Goal: Transaction & Acquisition: Purchase product/service

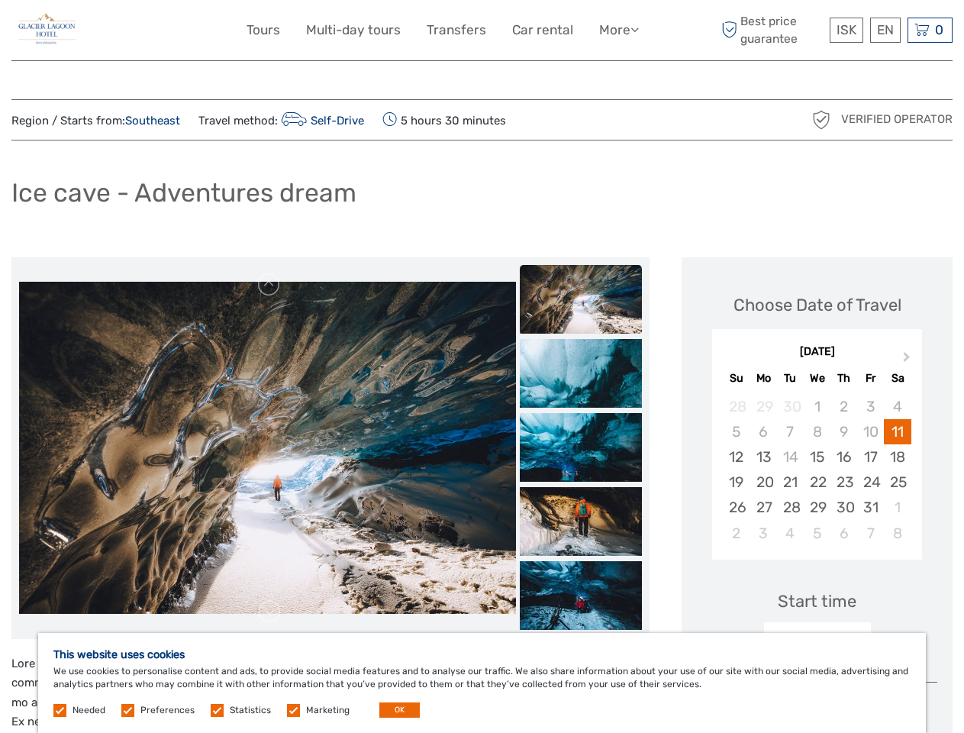
click at [617, 30] on link "More" at bounding box center [619, 30] width 40 height 22
click at [636, 29] on icon at bounding box center [634, 29] width 8 height 13
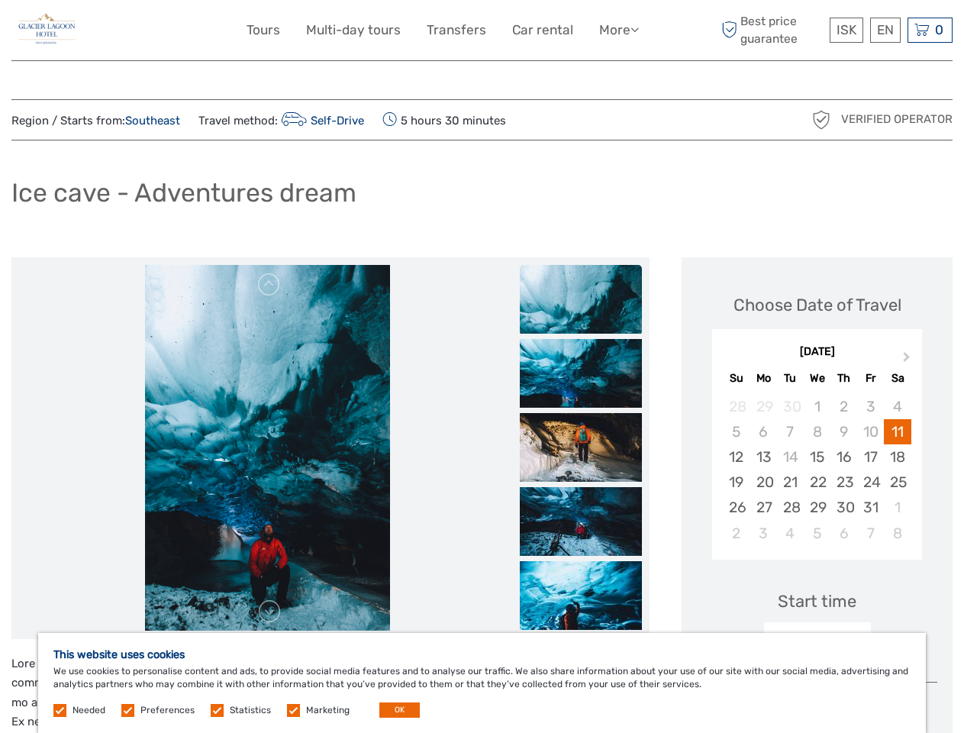
click at [845, 30] on span "ISK" at bounding box center [846, 29] width 20 height 15
click at [884, 30] on div "EN English Español Deutsch" at bounding box center [885, 30] width 31 height 25
click at [929, 30] on div "0 Items Total 0 ISK Checkout The shopping cart is empty." at bounding box center [929, 30] width 45 height 25
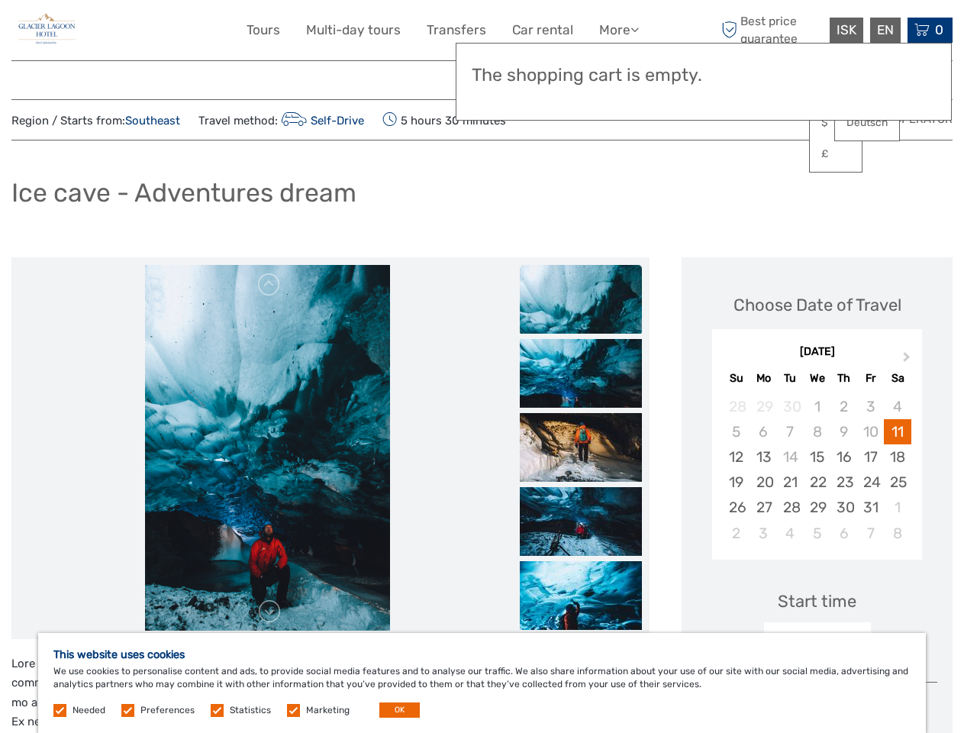
click at [267, 448] on img at bounding box center [267, 448] width 244 height 366
click at [269, 285] on link at bounding box center [269, 284] width 24 height 24
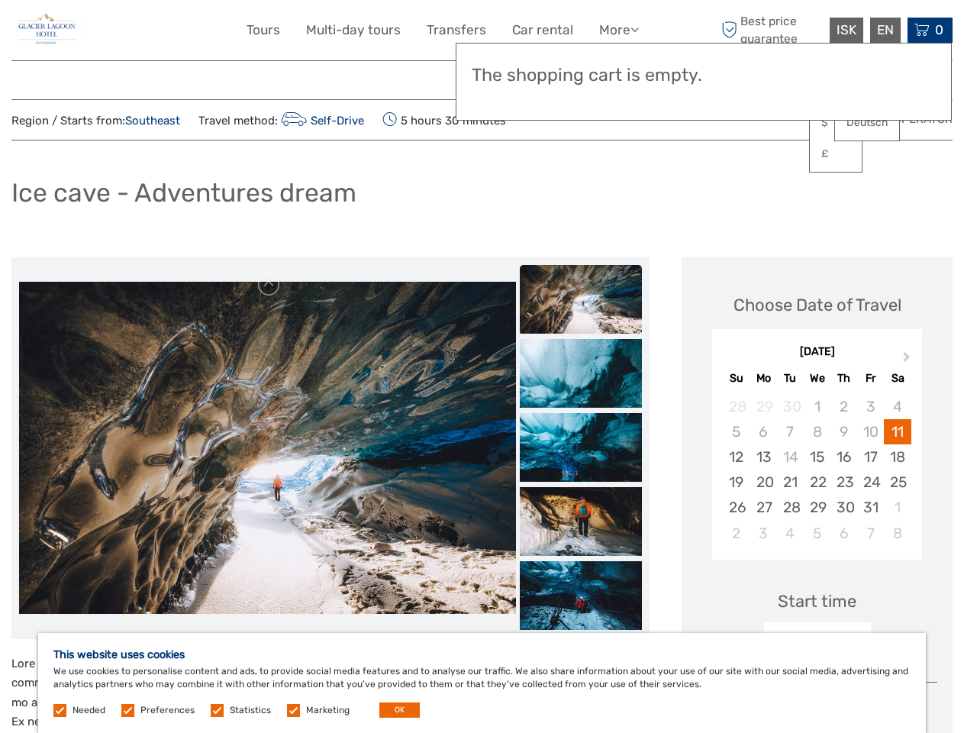
click at [269, 611] on link at bounding box center [269, 611] width 24 height 24
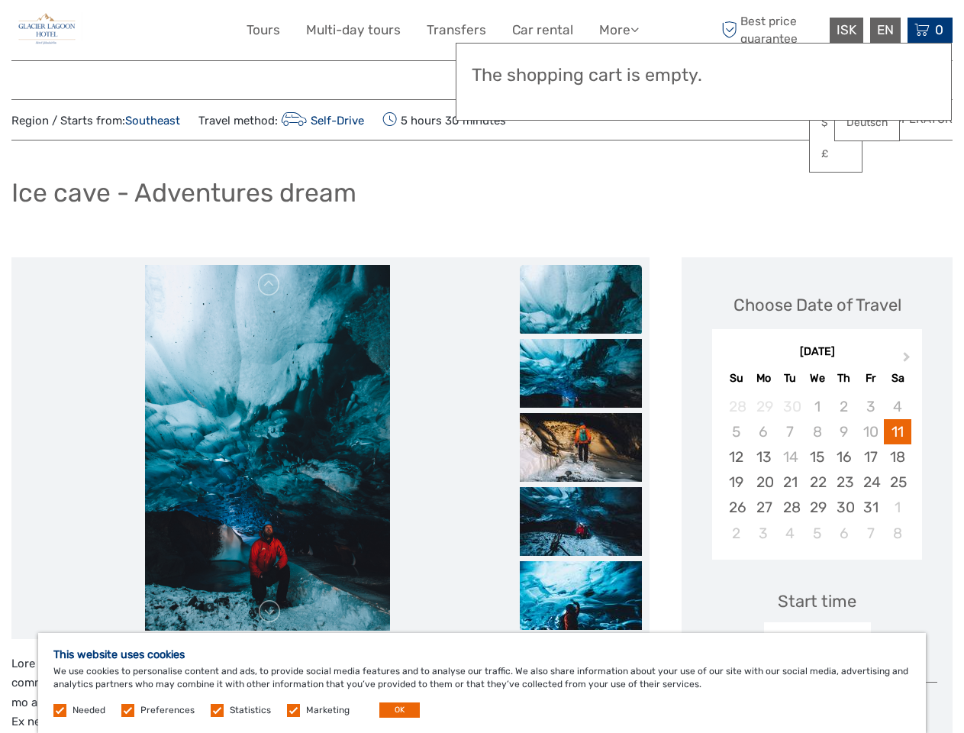
click at [581, 299] on img at bounding box center [581, 299] width 122 height 69
click at [581, 373] on img at bounding box center [581, 373] width 122 height 69
